Goal: Task Accomplishment & Management: Use online tool/utility

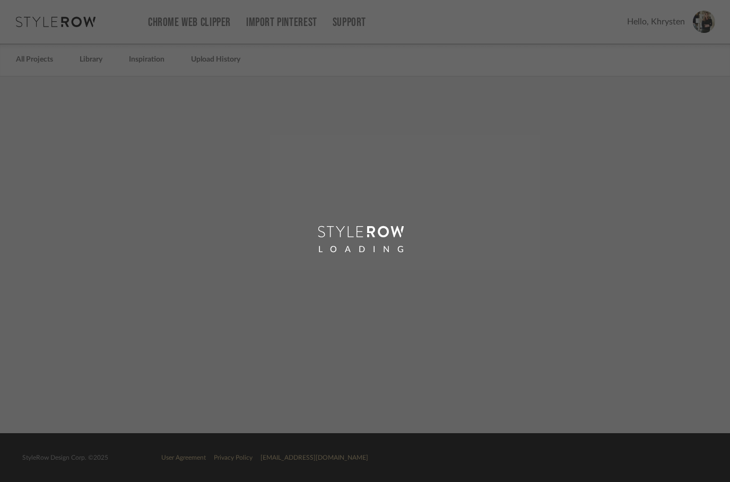
click at [92, 63] on div "LOADING" at bounding box center [365, 241] width 730 height 482
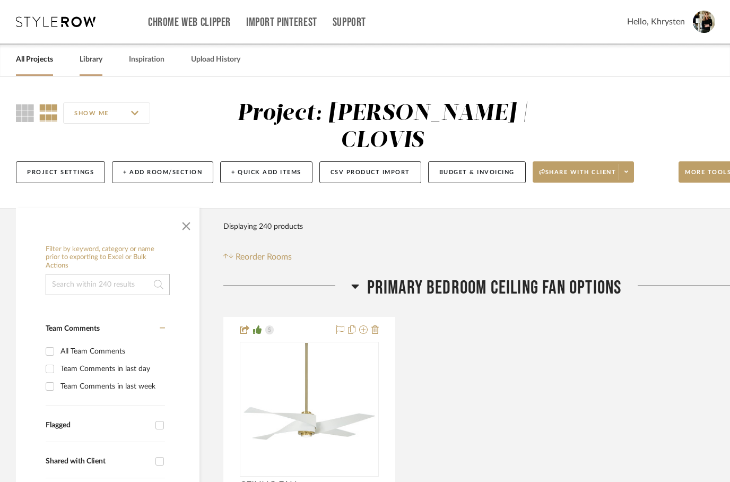
click at [90, 63] on link "Library" at bounding box center [91, 60] width 23 height 14
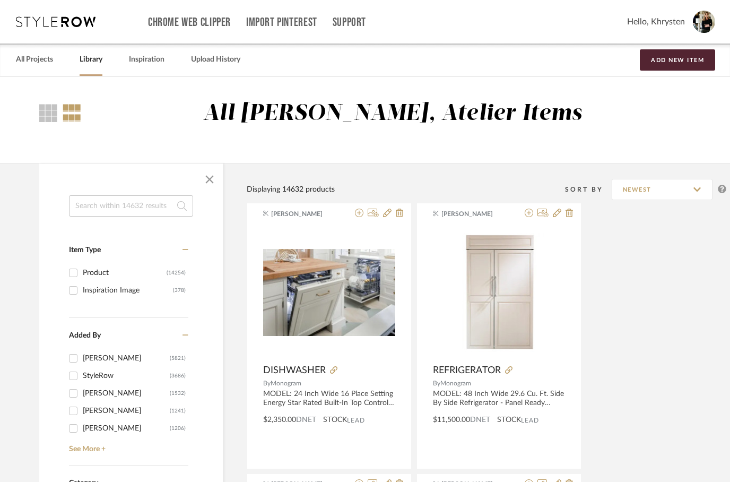
click at [136, 205] on input at bounding box center [131, 205] width 124 height 21
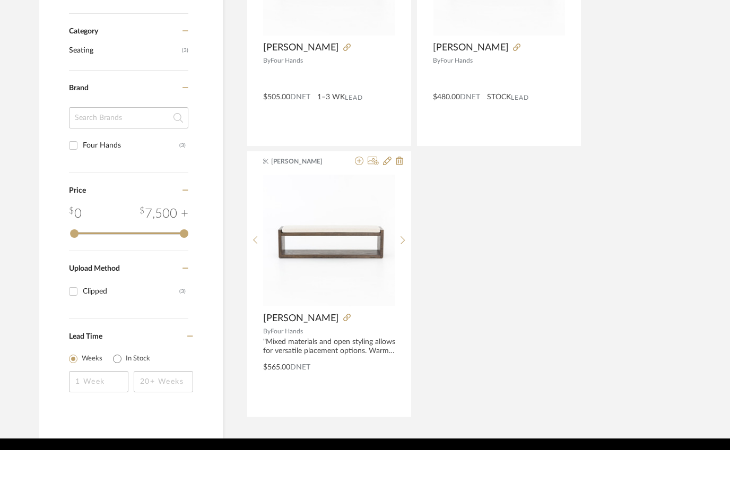
scroll to position [325, 0]
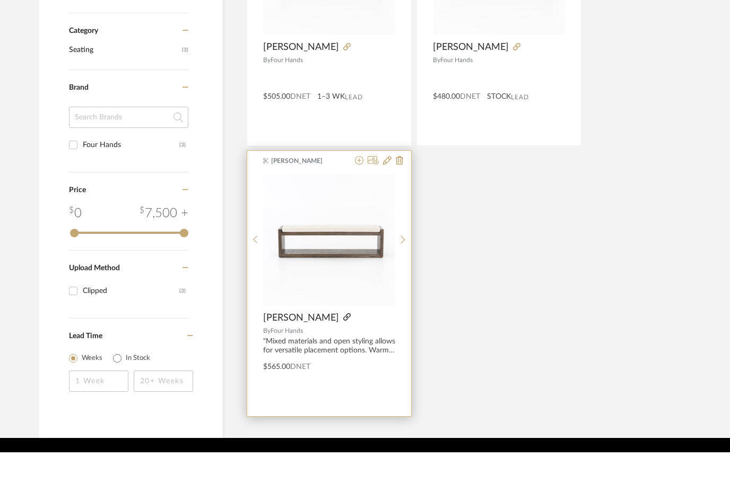
type input "Edmon"
click at [343, 343] on icon at bounding box center [346, 346] width 7 height 7
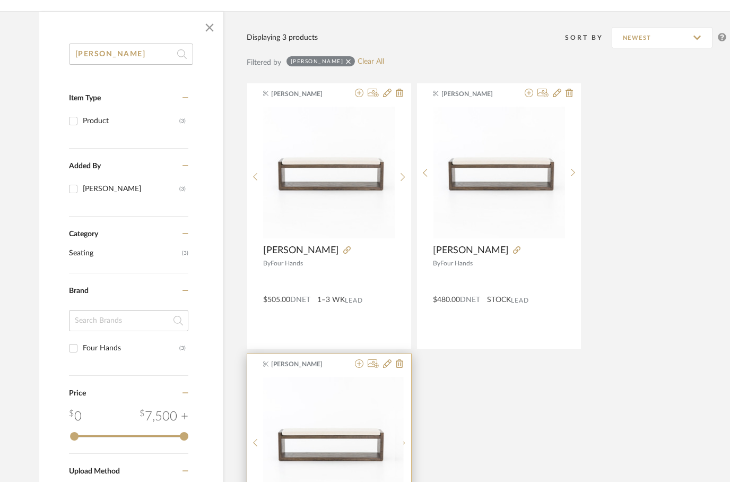
scroll to position [144, 0]
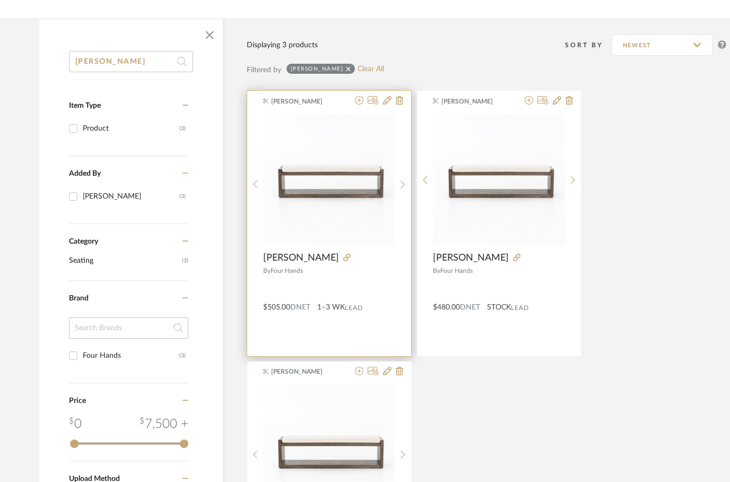
click at [343, 264] on div at bounding box center [367, 258] width 56 height 12
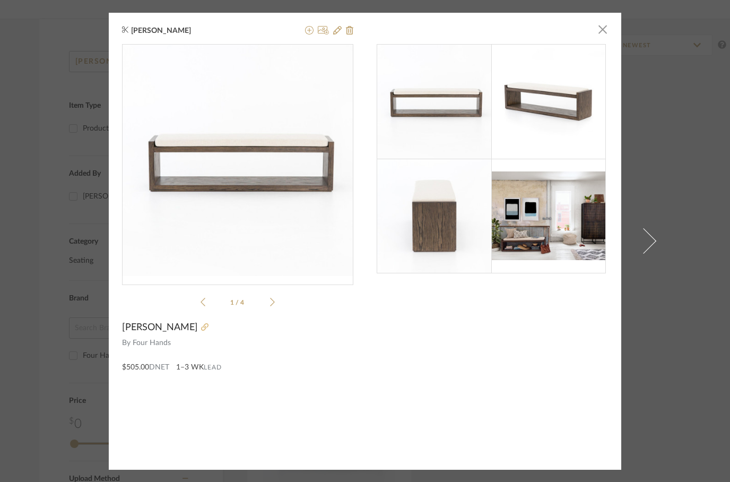
click at [201, 327] on icon at bounding box center [204, 326] width 7 height 7
click at [341, 36] on button at bounding box center [337, 30] width 8 height 13
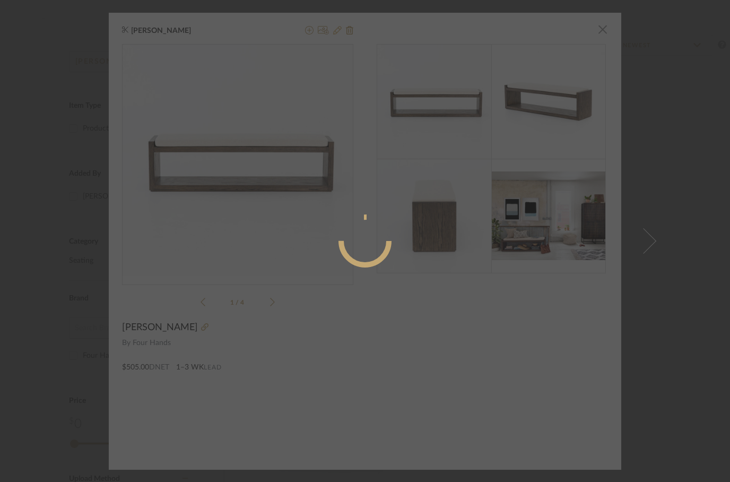
radio input "true"
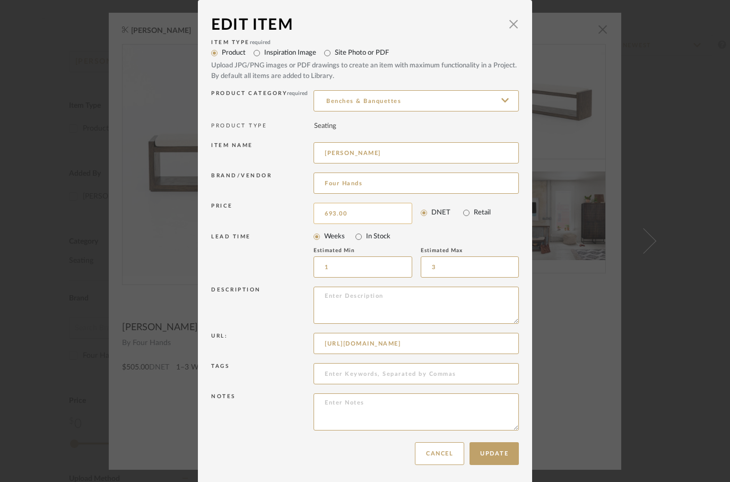
type input "$693.00"
click at [489, 451] on button "Update" at bounding box center [494, 453] width 49 height 23
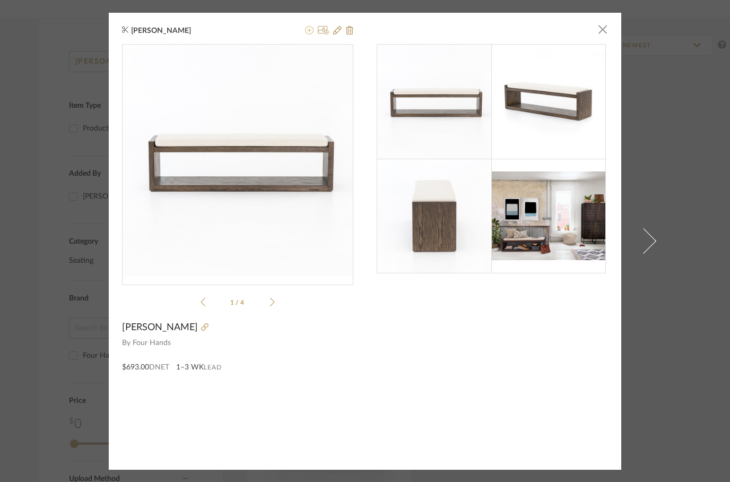
click at [310, 35] on fa-icon at bounding box center [309, 31] width 8 height 8
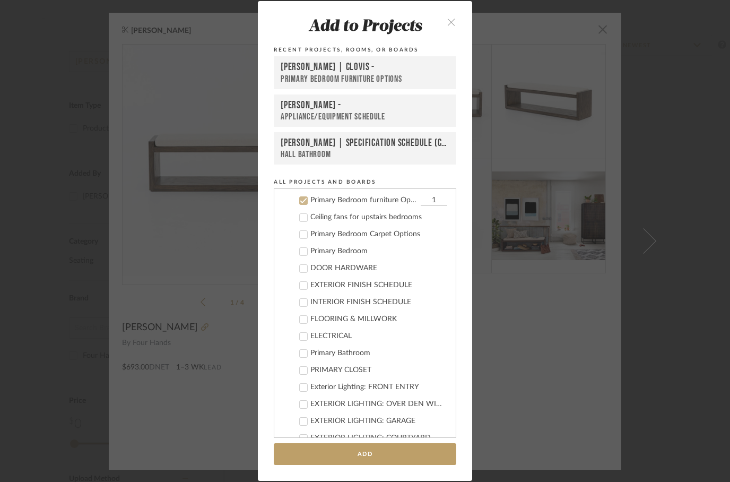
scroll to position [213, 0]
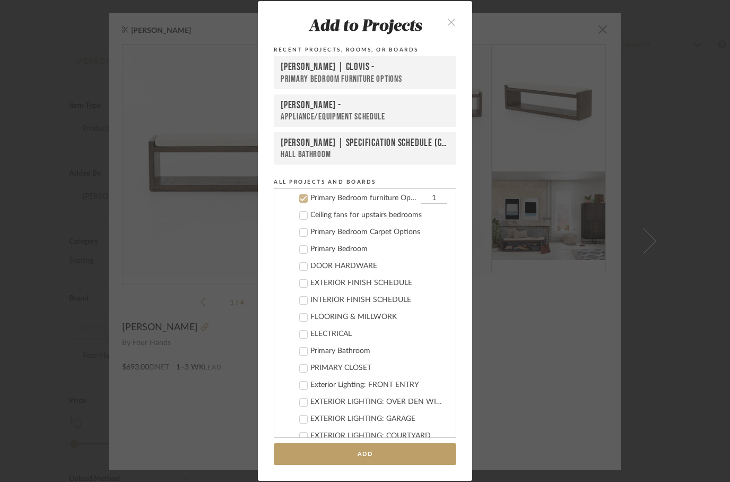
click at [331, 74] on div "Primary Bedroom furniture Options" at bounding box center [365, 79] width 169 height 11
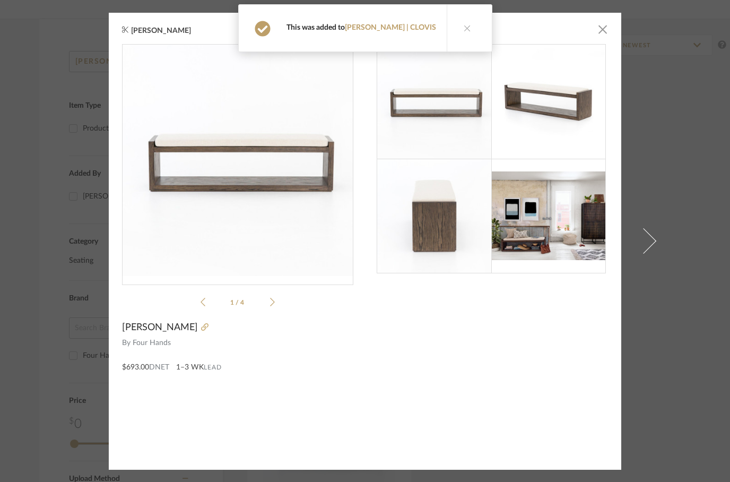
click at [464, 31] on icon at bounding box center [467, 27] width 7 height 7
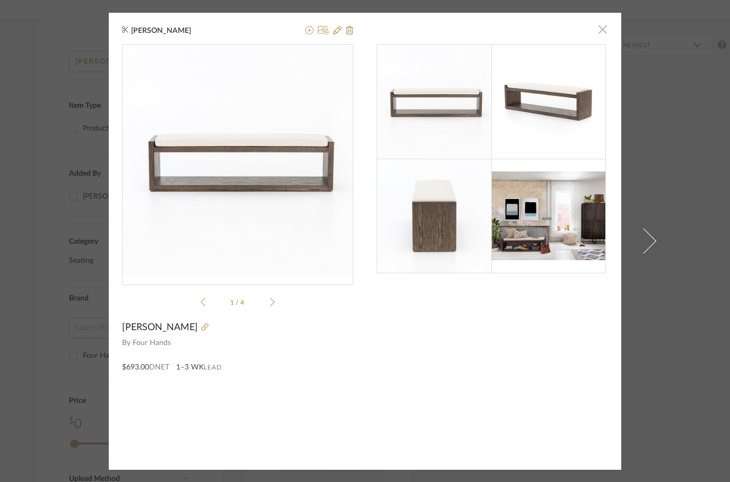
click at [602, 23] on span "button" at bounding box center [602, 29] width 21 height 21
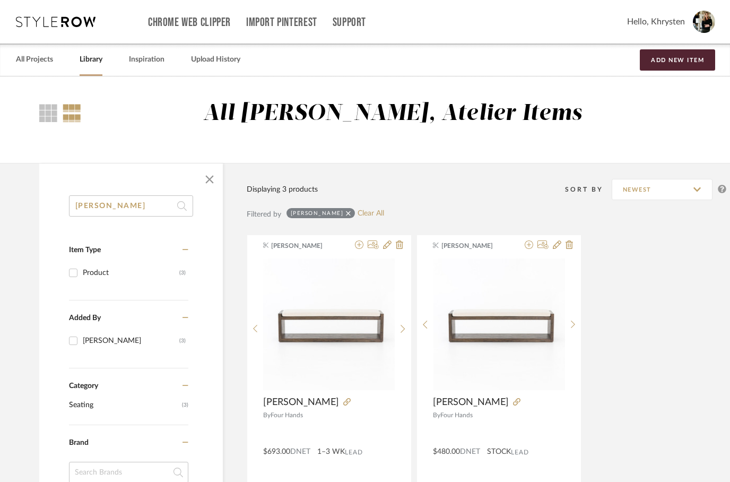
scroll to position [144, 0]
